Goal: Information Seeking & Learning: Find contact information

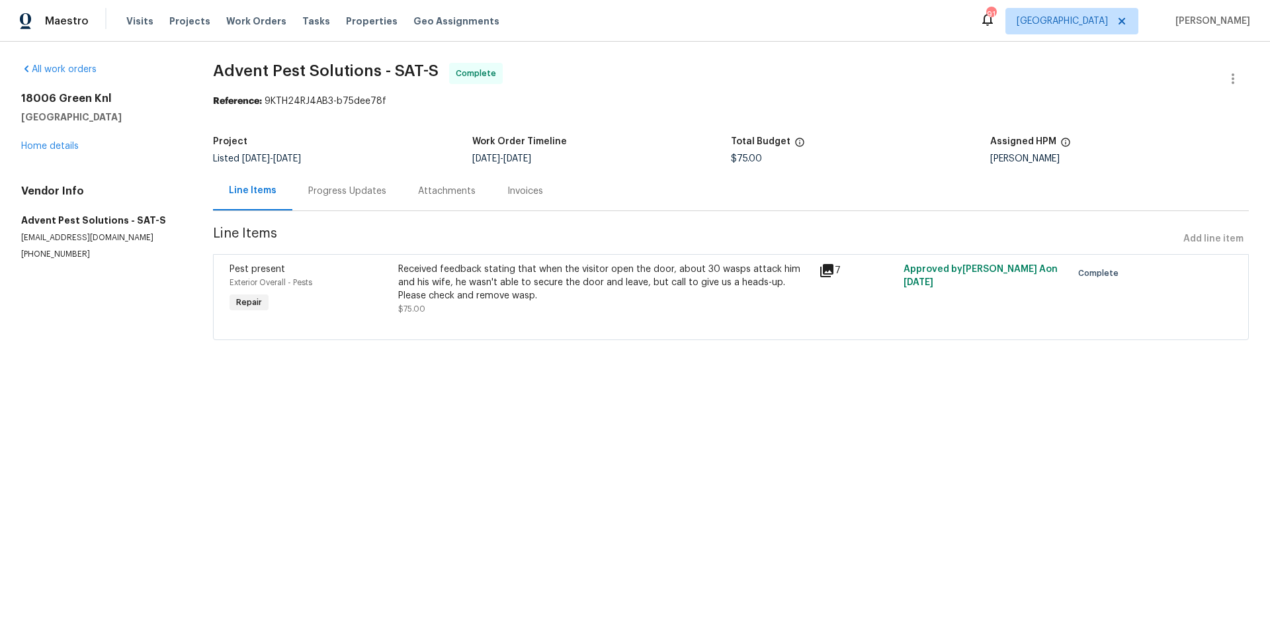
click at [649, 116] on section "Advent Pest Solutions - SAT-S Complete Reference: 9KTH24RJ4AB3-b75dee78f Projec…" at bounding box center [731, 209] width 1036 height 293
click at [820, 275] on icon at bounding box center [826, 270] width 13 height 13
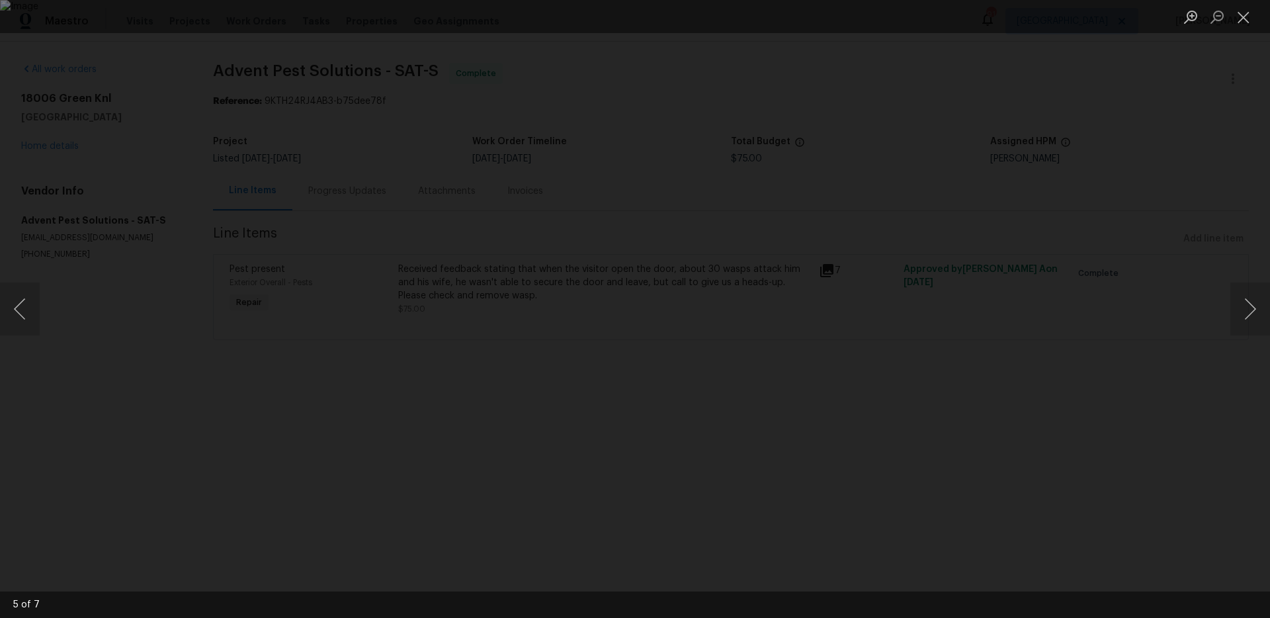
click at [937, 192] on img "Lightbox" at bounding box center [635, 309] width 1270 height 618
click at [1042, 193] on div "Lightbox" at bounding box center [635, 309] width 1270 height 618
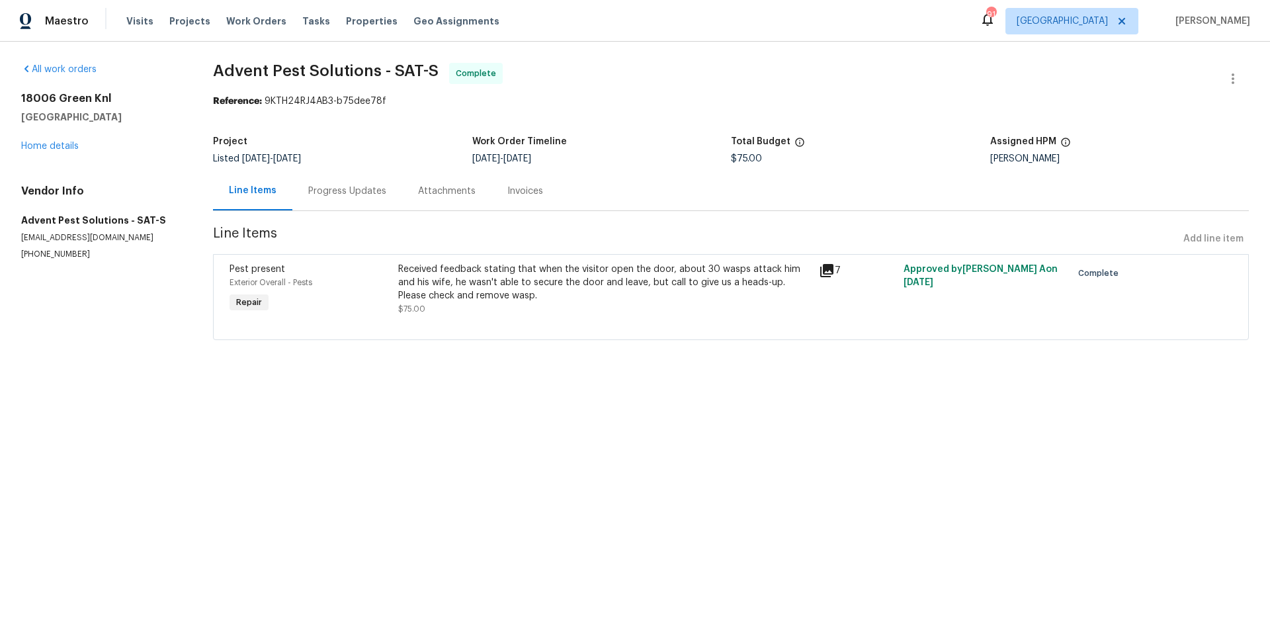
drag, startPoint x: 431, startPoint y: 409, endPoint x: 259, endPoint y: 107, distance: 346.9
click at [426, 377] on html "Maestro Visits Projects Work Orders Tasks Properties Geo Assignments 91 [GEOGRA…" at bounding box center [635, 188] width 1270 height 377
click at [317, 185] on div "Progress Updates" at bounding box center [347, 191] width 78 height 13
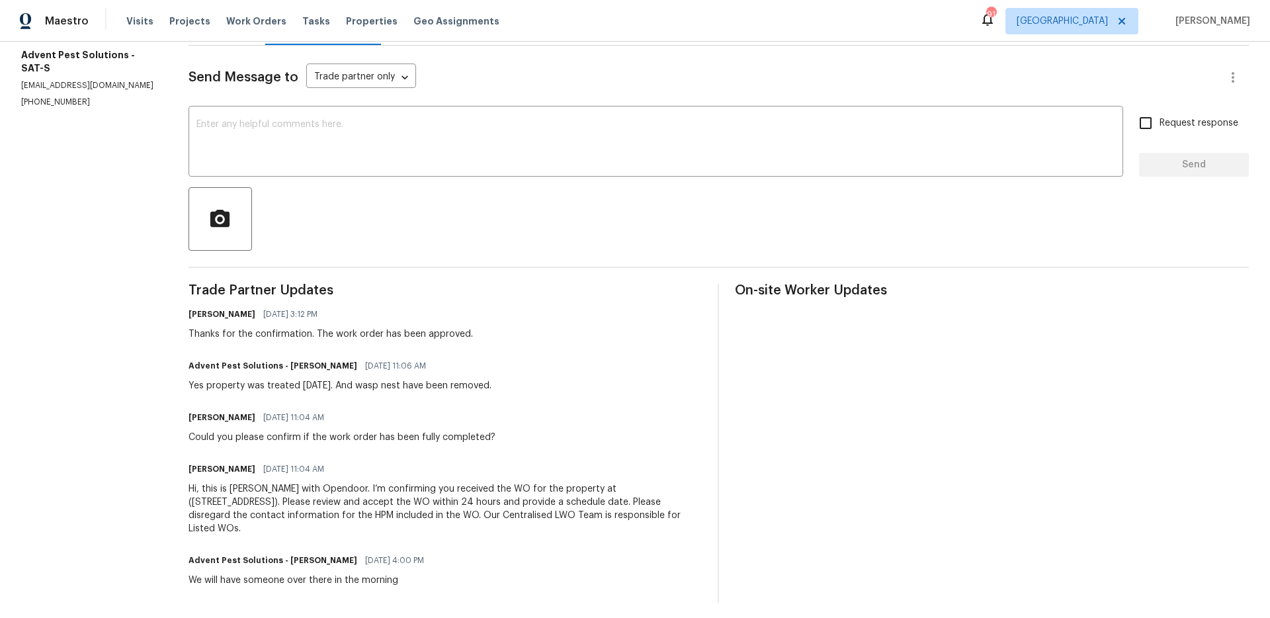
scroll to position [167, 0]
drag, startPoint x: 327, startPoint y: 382, endPoint x: 541, endPoint y: 386, distance: 213.7
click at [541, 386] on div "Advent Pest Solutions - [PERSON_NAME] [DATE] 11:06 AM Yes property was treated …" at bounding box center [446, 373] width 514 height 36
click at [542, 390] on div "Advent Pest Solutions - [PERSON_NAME] [DATE] 11:06 AM Yes property was treated …" at bounding box center [446, 373] width 514 height 36
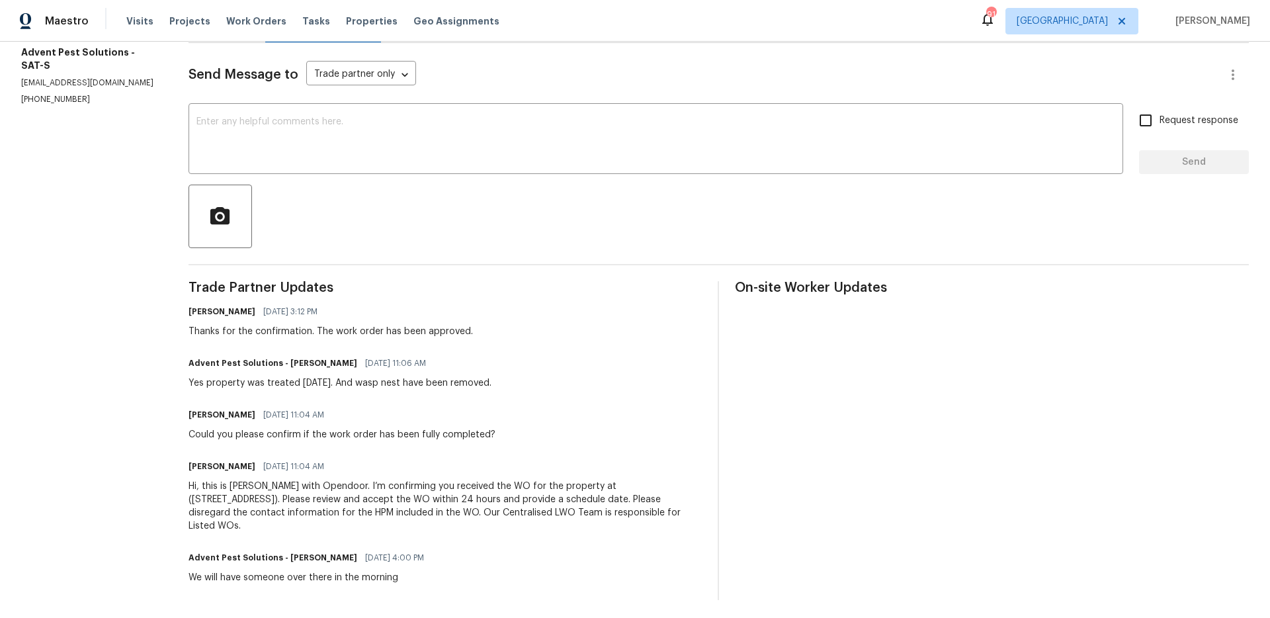
scroll to position [0, 0]
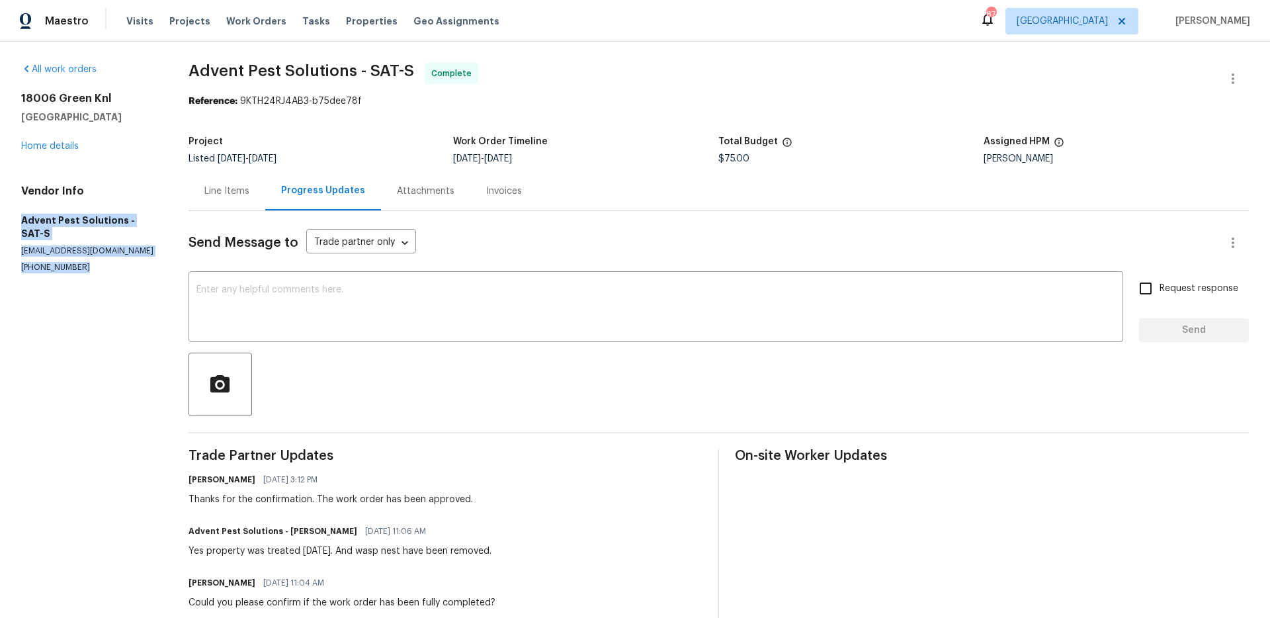
drag, startPoint x: 87, startPoint y: 253, endPoint x: 22, endPoint y: 222, distance: 71.6
click at [22, 222] on div "Vendor Info Advent Pest Solutions - SAT-S [EMAIL_ADDRESS][DOMAIN_NAME] [PHONE_N…" at bounding box center [89, 229] width 136 height 89
click at [734, 46] on div "All work orders [STREET_ADDRESS] Home details Vendor Info Advent Pest Solutions…" at bounding box center [635, 416] width 1270 height 748
